Goal: Information Seeking & Learning: Check status

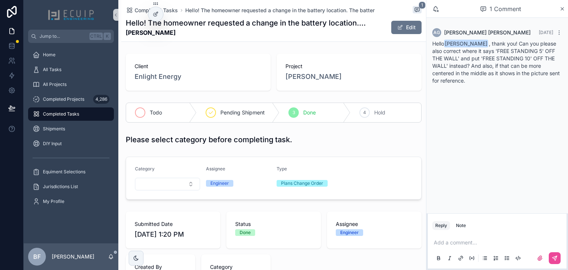
click at [143, 114] on div "scrollable content" at bounding box center [140, 112] width 10 height 10
click at [63, 66] on div "All Tasks" at bounding box center [71, 70] width 77 height 12
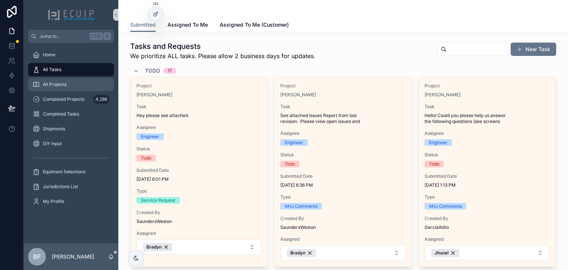
click at [62, 83] on span "All Projects" at bounding box center [55, 84] width 24 height 6
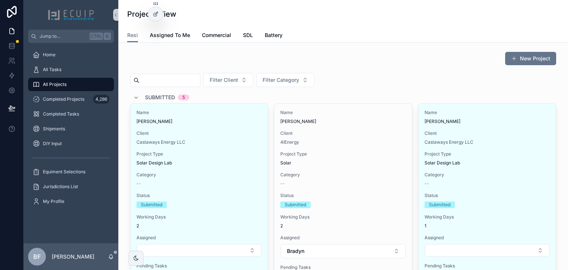
click at [152, 99] on span "Submitted" at bounding box center [160, 97] width 30 height 7
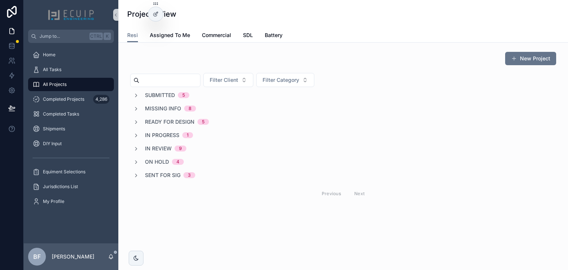
click at [164, 94] on span "Submitted" at bounding box center [160, 94] width 30 height 7
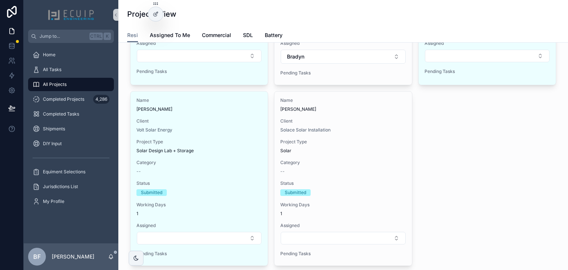
scroll to position [207, 0]
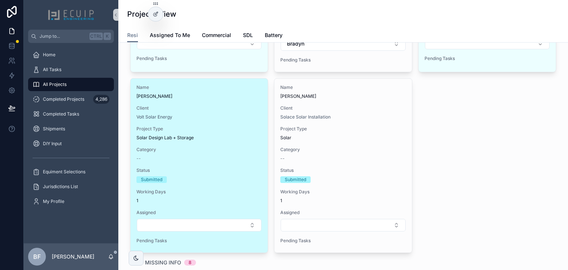
click at [229, 117] on div "Volt Solar Energy" at bounding box center [198, 117] width 125 height 6
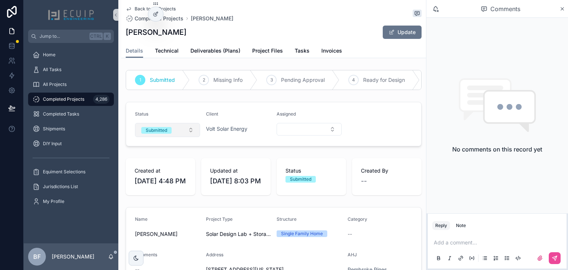
click at [171, 133] on span "Submitted" at bounding box center [156, 130] width 30 height 7
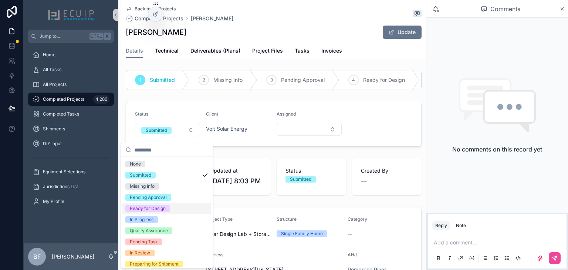
drag, startPoint x: 150, startPoint y: 205, endPoint x: 146, endPoint y: 188, distance: 17.7
click at [150, 206] on div "Ready for Design" at bounding box center [148, 208] width 36 height 7
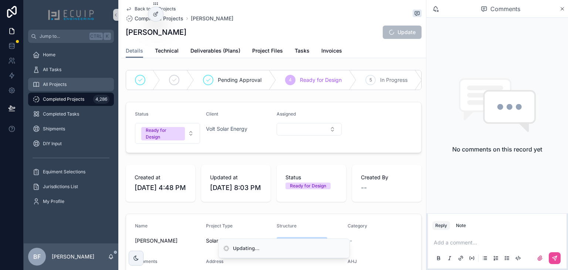
click at [76, 86] on div "All Projects" at bounding box center [71, 84] width 77 height 12
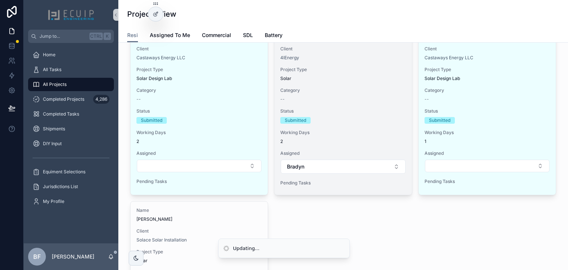
scroll to position [148, 0]
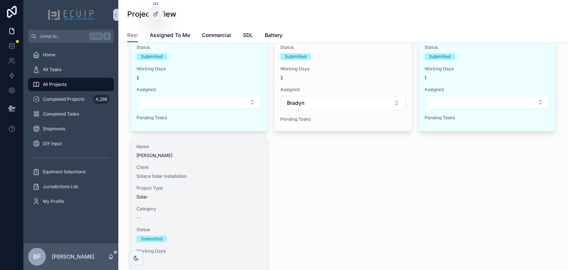
click at [235, 170] on div "Client Solace Solar Installation" at bounding box center [198, 171] width 125 height 15
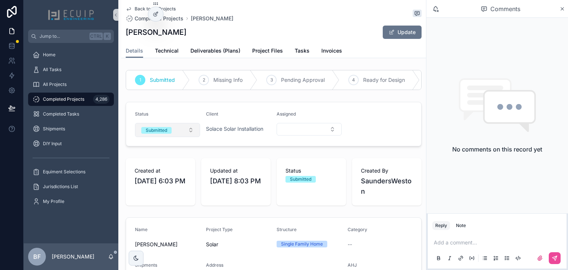
click at [173, 134] on button "Submitted" at bounding box center [167, 130] width 65 height 14
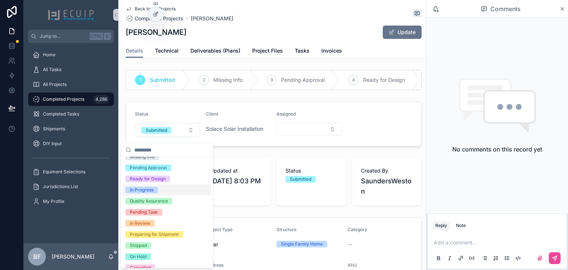
scroll to position [29, 0]
click at [148, 179] on div "Ready for Design" at bounding box center [148, 179] width 36 height 7
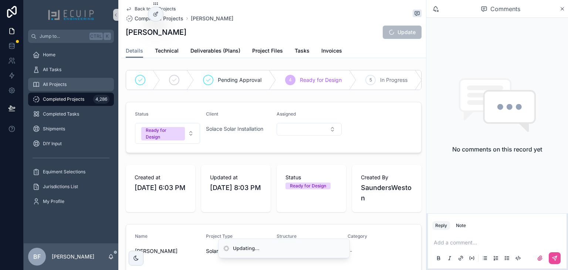
click at [75, 87] on div "All Projects" at bounding box center [71, 84] width 77 height 12
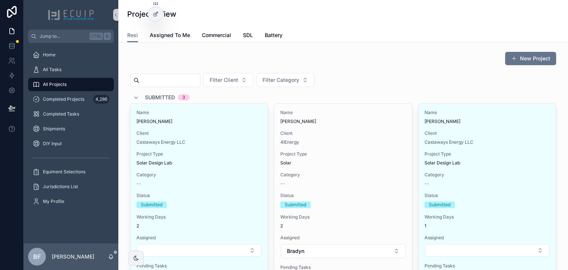
click at [154, 94] on span "Submitted" at bounding box center [160, 97] width 30 height 7
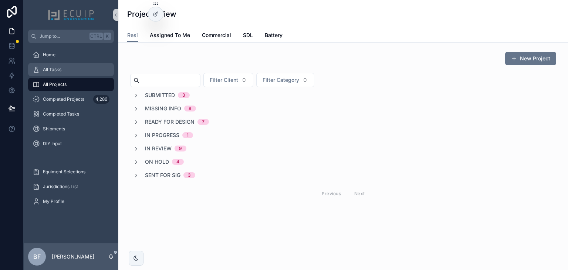
click at [62, 67] on div "All Tasks" at bounding box center [71, 70] width 77 height 12
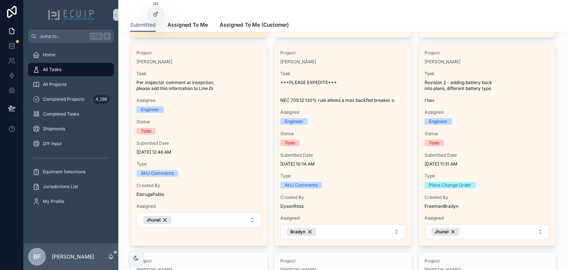
scroll to position [237, 0]
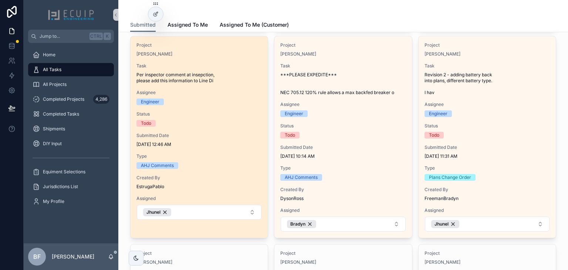
drag, startPoint x: 232, startPoint y: 89, endPoint x: 227, endPoint y: 56, distance: 33.3
click at [227, 56] on div "[PERSON_NAME]" at bounding box center [198, 54] width 125 height 6
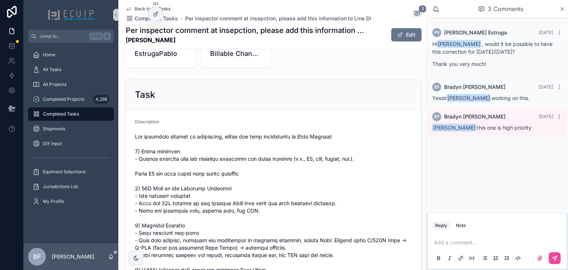
scroll to position [237, 0]
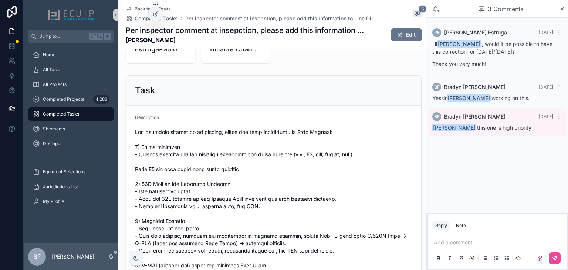
drag, startPoint x: 185, startPoint y: 38, endPoint x: 124, endPoint y: 41, distance: 60.3
click at [124, 41] on div "Back to All Tasks Completed Tasks Per inspector comment at insepction, please a…" at bounding box center [273, 24] width 305 height 49
copy strong "[PERSON_NAME]"
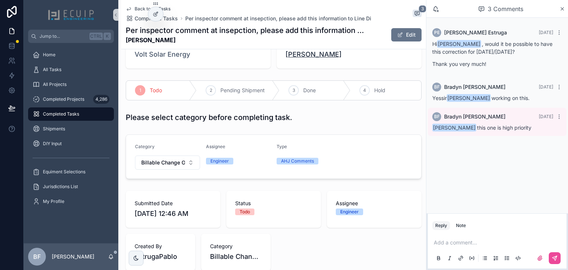
click at [319, 58] on span "[PERSON_NAME]" at bounding box center [313, 54] width 56 height 10
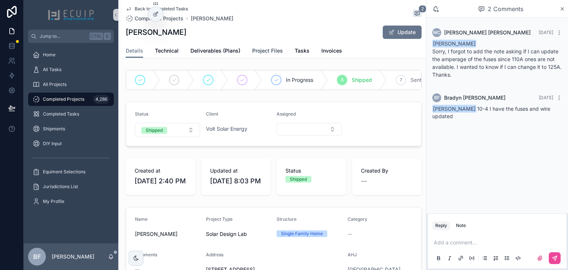
click at [252, 52] on span "Project Files" at bounding box center [267, 50] width 31 height 7
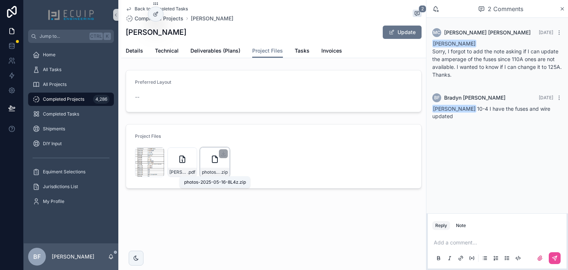
click at [214, 173] on span "photos-2025-05-16-8L4z" at bounding box center [211, 172] width 18 height 6
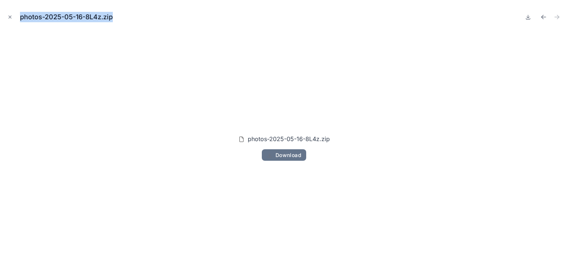
drag, startPoint x: 20, startPoint y: 15, endPoint x: 116, endPoint y: 13, distance: 95.4
click at [116, 13] on div "photos-2025-05-16-8L4z.zip" at bounding box center [69, 17] width 99 height 10
copy div "photos-2025-05-16-8L4z.zip"
click at [12, 15] on icon "Close modal" at bounding box center [9, 16] width 5 height 5
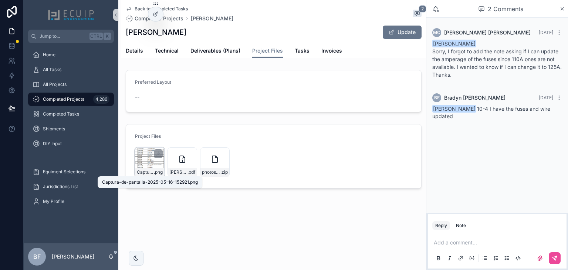
click at [148, 170] on span "Captura-de-pantalla-2025-05-16-152921" at bounding box center [145, 172] width 17 height 6
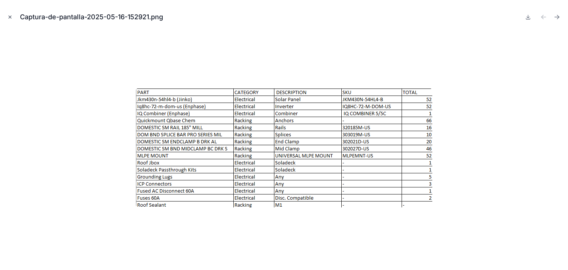
click at [11, 19] on icon "Close modal" at bounding box center [9, 16] width 5 height 5
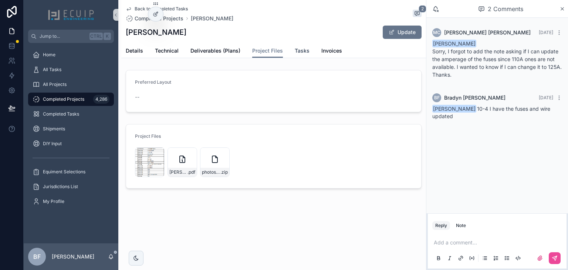
click at [298, 53] on span "Tasks" at bounding box center [302, 50] width 15 height 7
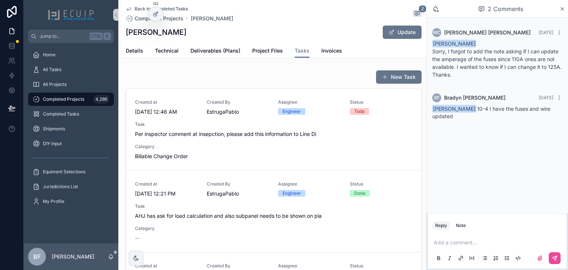
click at [245, 145] on div "Created at [DATE] 12:46 AM Created By EstrugaPablo Assignee Engineer Status Tod…" at bounding box center [273, 129] width 277 height 61
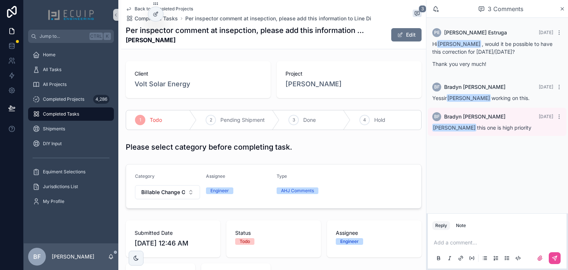
drag, startPoint x: 188, startPoint y: 40, endPoint x: 126, endPoint y: 40, distance: 61.8
click at [126, 40] on strong "[PERSON_NAME]" at bounding box center [246, 39] width 240 height 9
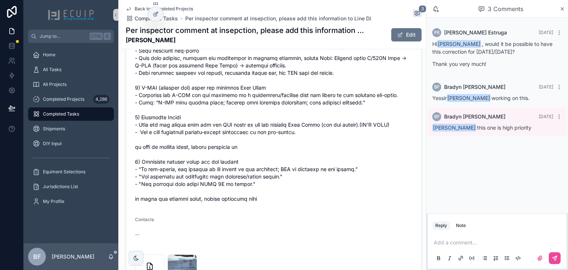
scroll to position [543, 0]
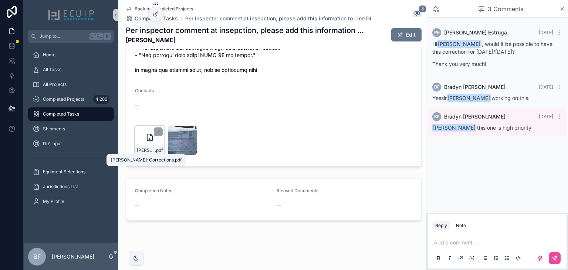
click at [146, 150] on span "[PERSON_NAME]-Corrections" at bounding box center [146, 150] width 18 height 6
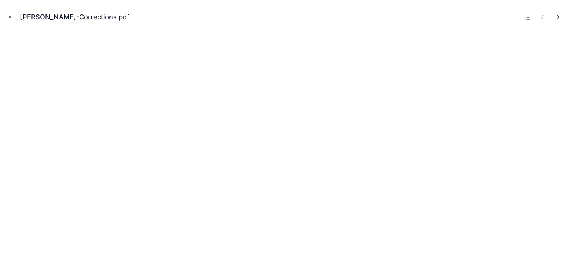
click at [561, 16] on button "Next file" at bounding box center [557, 17] width 10 height 10
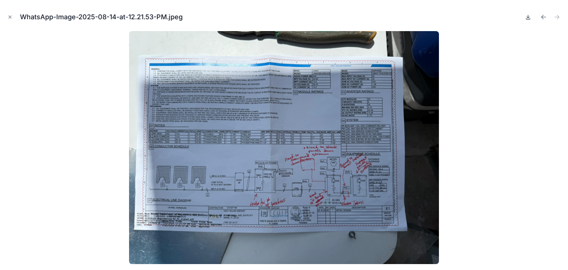
click at [530, 19] on icon at bounding box center [528, 17] width 6 height 6
click at [13, 15] on button "Close modal" at bounding box center [10, 17] width 8 height 8
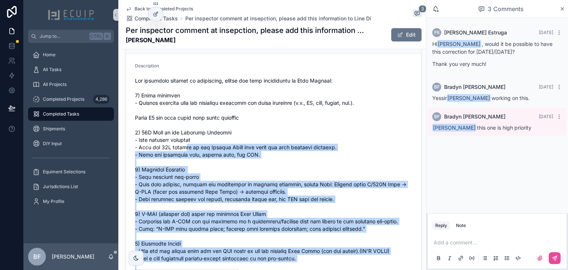
scroll to position [277, 0]
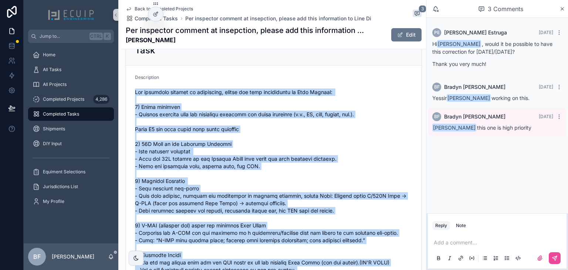
drag, startPoint x: 263, startPoint y: 189, endPoint x: 135, endPoint y: 90, distance: 162.1
click at [135, 90] on span "scrollable content" at bounding box center [273, 213] width 277 height 251
copy span "Lor ipsumdolo sitamet co adipiscing, elitse doe temp incididuntu la Etdo Magnaa…"
click at [366, 141] on span "scrollable content" at bounding box center [273, 213] width 277 height 251
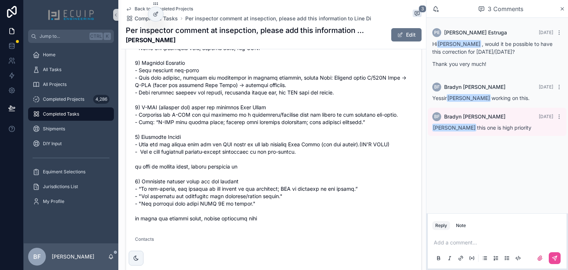
scroll to position [395, 0]
